Goal: Communication & Community: Answer question/provide support

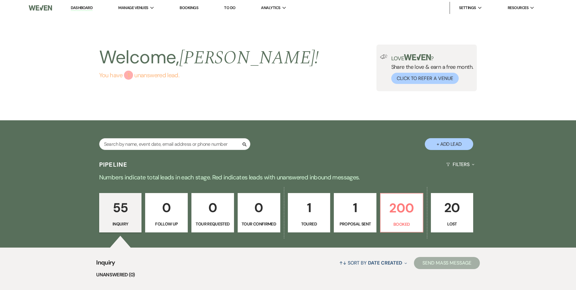
click at [133, 79] on link "You have 1 unanswered lead ." at bounding box center [209, 74] width 220 height 9
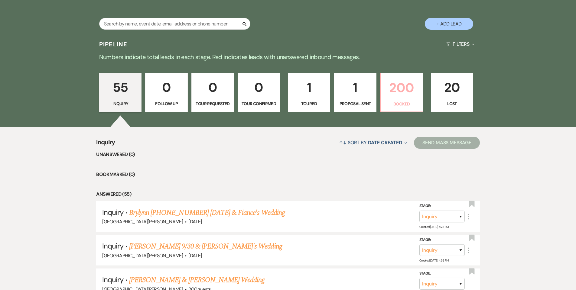
click at [388, 84] on p "200" at bounding box center [402, 87] width 35 height 20
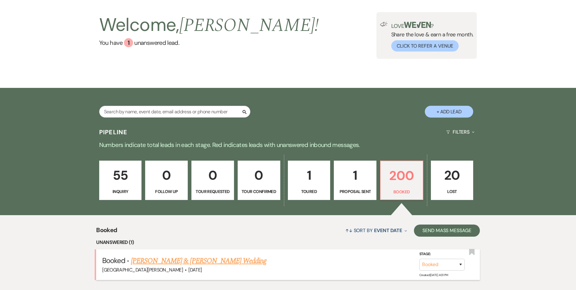
scroll to position [120, 0]
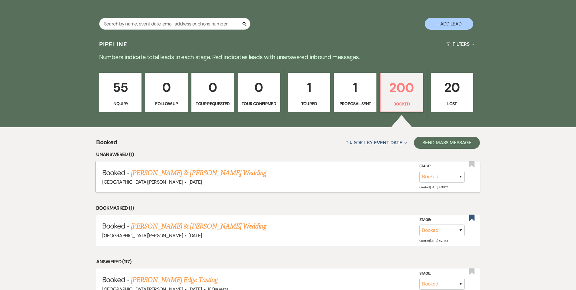
click at [224, 173] on link "[PERSON_NAME] & [PERSON_NAME] Wedding" at bounding box center [199, 172] width 136 height 11
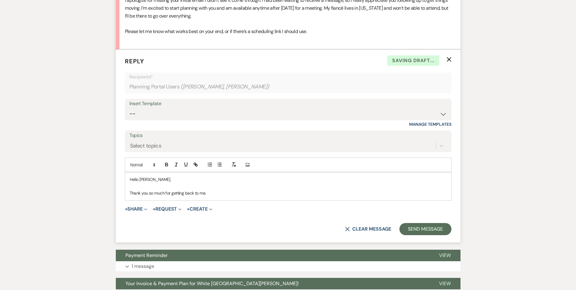
scroll to position [691, 0]
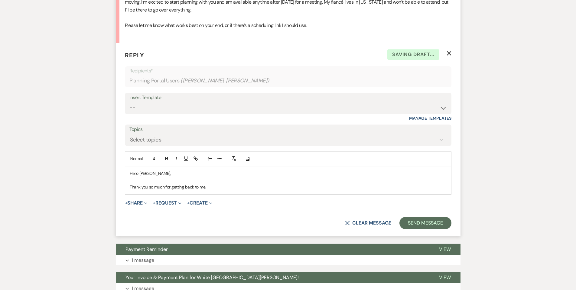
click at [231, 193] on div "Hello [PERSON_NAME], Thank you so much for getting back to me." at bounding box center [288, 180] width 326 height 28
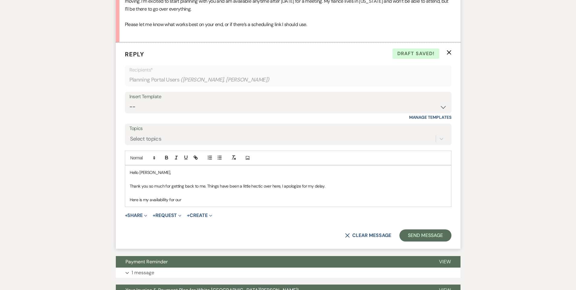
scroll to position [696, 0]
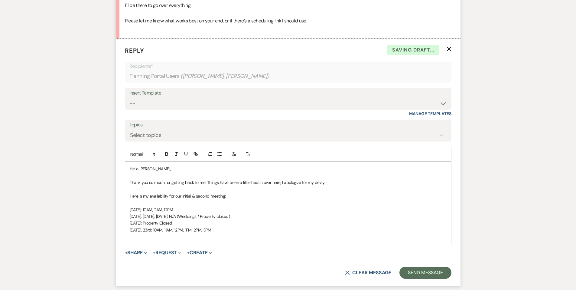
click at [147, 231] on p "[DATE], 23rd: 10AM, 11AM, 12PM, 1PM, 2PM, 3PM" at bounding box center [288, 229] width 317 height 7
click at [264, 231] on p "[DATE]: 10AM, 11AM, 12PM, 1PM, 2PM, 3PM" at bounding box center [288, 229] width 317 height 7
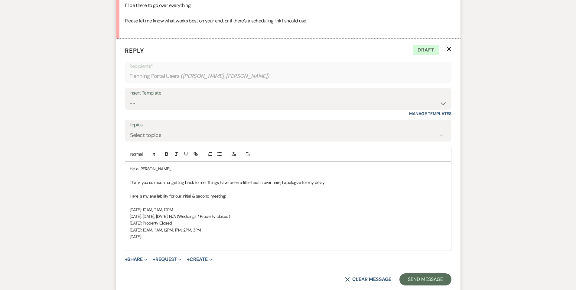
drag, startPoint x: 235, startPoint y: 228, endPoint x: 177, endPoint y: 230, distance: 57.5
click at [177, 230] on p "[DATE]: 10AM, 11AM, 12PM, 1PM, 2PM, 3PM" at bounding box center [288, 229] width 317 height 7
copy p "10AM, 11AM, 12PM, 1PM, 2PM, 3PM"
click at [192, 236] on p "[DATE]:" at bounding box center [288, 236] width 317 height 7
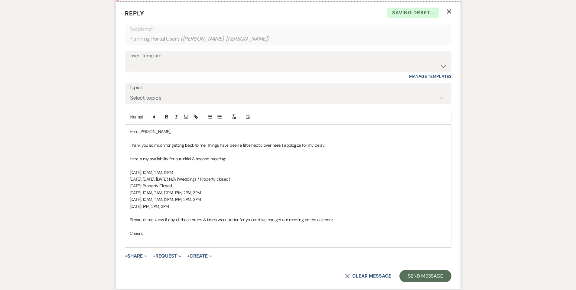
scroll to position [787, 0]
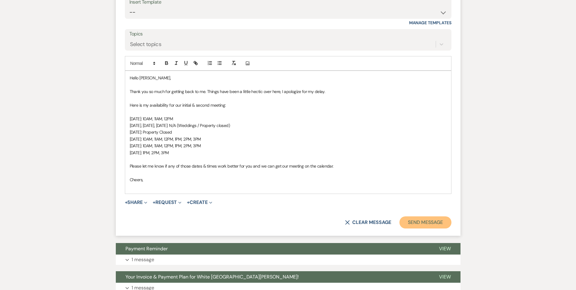
click at [424, 224] on button "Send Message" at bounding box center [426, 222] width 52 height 12
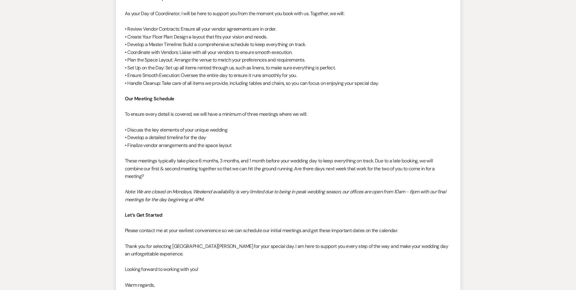
scroll to position [0, 0]
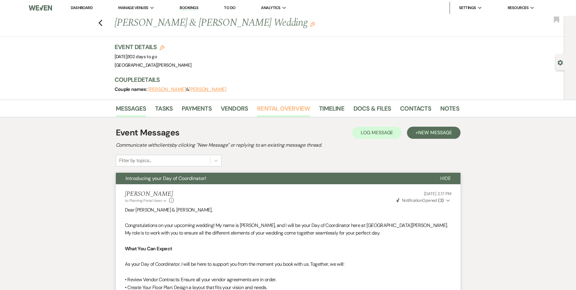
click at [297, 112] on link "Rental Overview" at bounding box center [283, 109] width 53 height 13
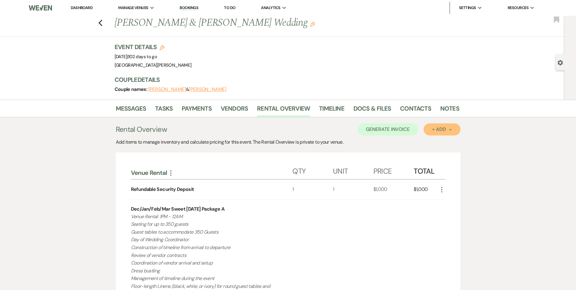
click at [448, 125] on button "+ Add Next" at bounding box center [442, 129] width 37 height 12
click at [443, 139] on button "Item" at bounding box center [439, 142] width 31 height 9
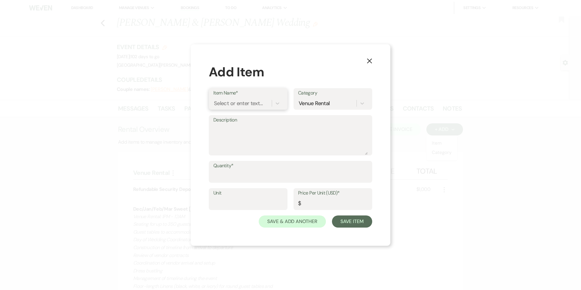
click at [218, 105] on div "Select or enter text..." at bounding box center [238, 103] width 49 height 8
type input "Additional Hour"
click at [306, 134] on textarea "Description" at bounding box center [290, 139] width 154 height 30
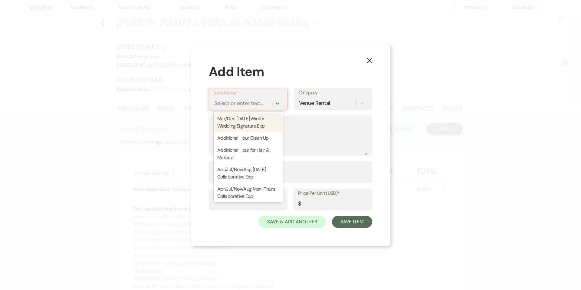
click at [251, 100] on div "Select or enter text..." at bounding box center [238, 103] width 49 height 8
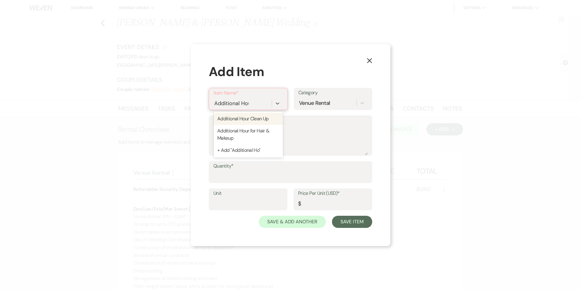
type input "Additional Hour"
click at [245, 117] on div "Additional Hour Clean Up" at bounding box center [248, 119] width 69 height 12
type textarea "Additional clean up on what is already included in the basic venue rental, plus…"
type input "1"
type input "650"
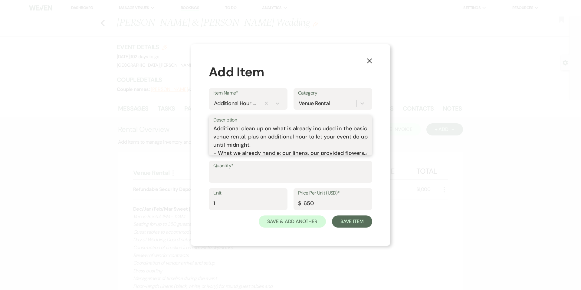
click at [282, 138] on textarea "Additional clean up on what is already included in the basic venue rental, plus…" at bounding box center [290, 139] width 154 height 30
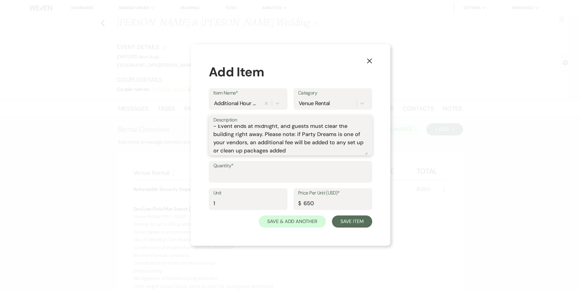
scroll to position [92, 0]
click at [255, 99] on div "Additional Hour Clean Up" at bounding box center [236, 103] width 45 height 8
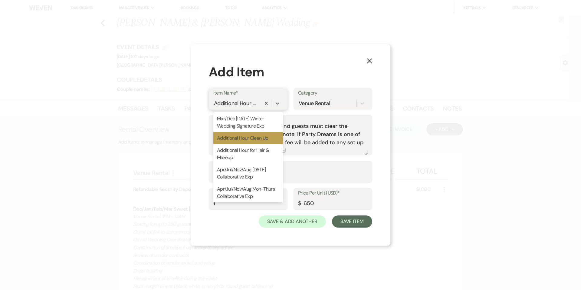
click at [250, 105] on div "Additional Hour Clean Up" at bounding box center [236, 103] width 45 height 8
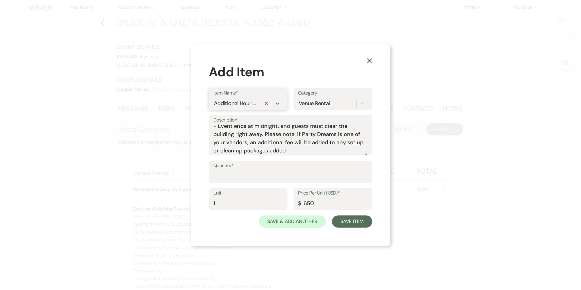
click at [251, 106] on div "Additional Hour Clean Up" at bounding box center [236, 103] width 45 height 8
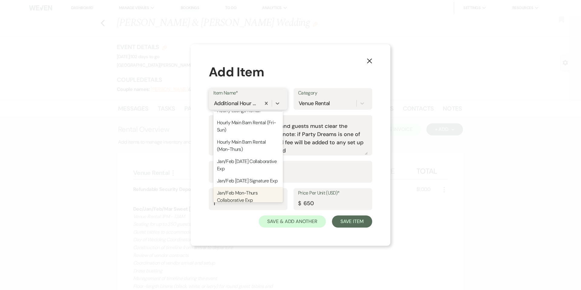
scroll to position [363, 0]
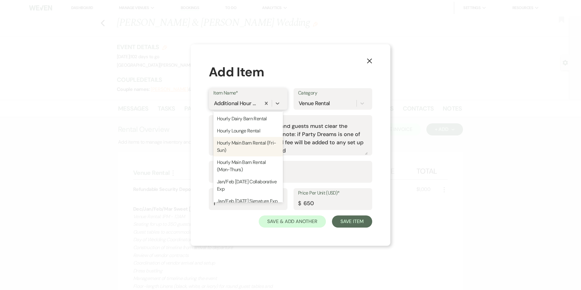
click at [243, 152] on div "Hourly Main Barn Rental (Fri-Sun)" at bounding box center [248, 146] width 70 height 19
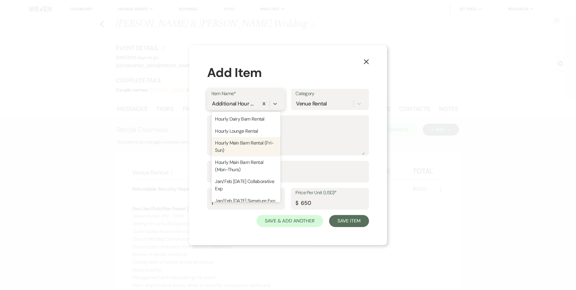
scroll to position [0, 0]
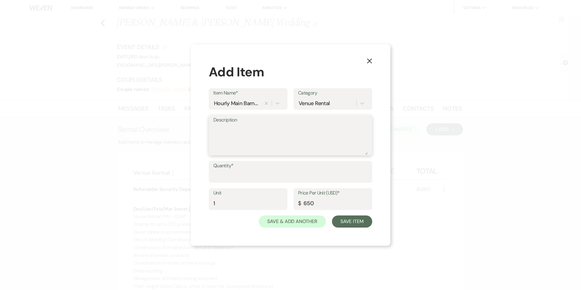
click at [244, 145] on textarea "Description" at bounding box center [290, 139] width 154 height 30
type textarea "Additional Hour to grant vendor access at NOON rather than 1PM."
click at [216, 175] on input "Quantity*" at bounding box center [290, 176] width 154 height 12
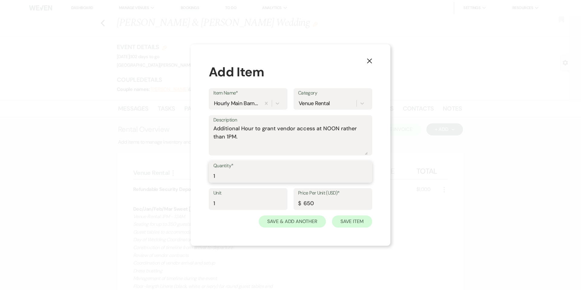
type input "1"
click at [339, 226] on button "Save Item" at bounding box center [352, 221] width 40 height 12
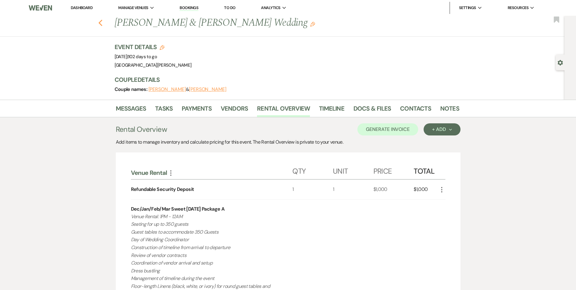
click at [103, 25] on icon "Previous" at bounding box center [100, 22] width 5 height 7
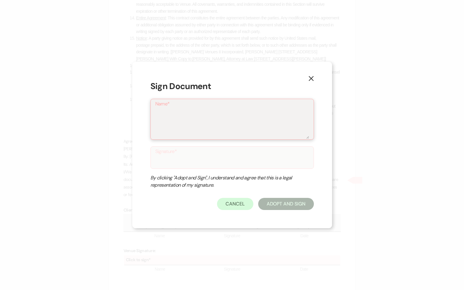
drag, startPoint x: 254, startPoint y: 131, endPoint x: 255, endPoint y: 128, distance: 3.3
click at [255, 129] on textarea "Name*" at bounding box center [232, 123] width 154 height 30
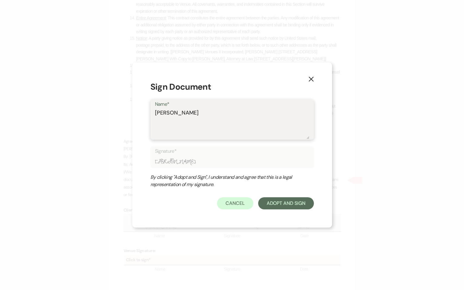
type textarea "[PERSON_NAME]"
click at [276, 188] on form "Sign Document Name* [PERSON_NAME] Signature* By clicking "Adopt and Sign", I un…" at bounding box center [231, 144] width 163 height 129
drag, startPoint x: 276, startPoint y: 189, endPoint x: 280, endPoint y: 204, distance: 15.9
click at [280, 204] on button "Adopt And Sign" at bounding box center [286, 203] width 56 height 12
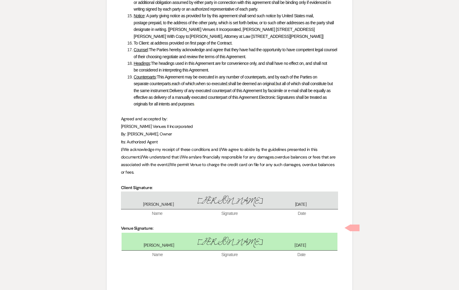
scroll to position [2949, 0]
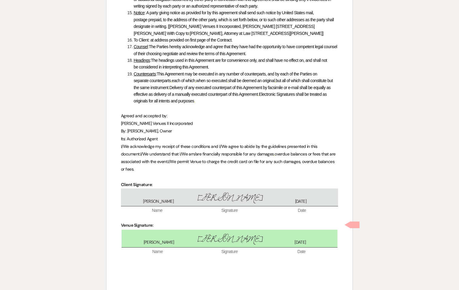
checkbox input "true"
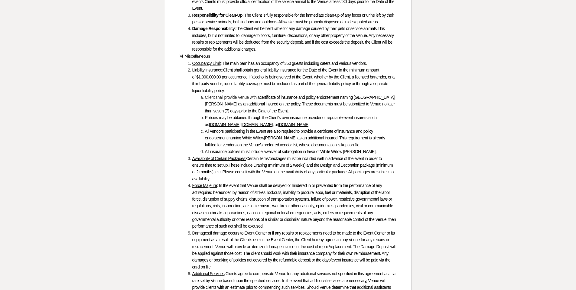
scroll to position [2054, 0]
